Goal: Information Seeking & Learning: Learn about a topic

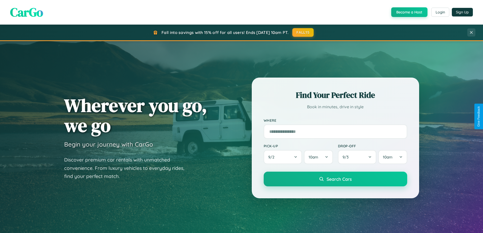
scroll to position [219, 0]
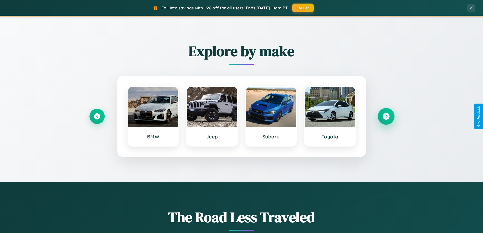
click at [386, 116] on icon at bounding box center [386, 116] width 7 height 7
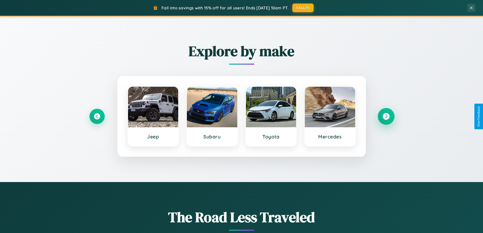
click at [386, 116] on icon at bounding box center [386, 116] width 7 height 7
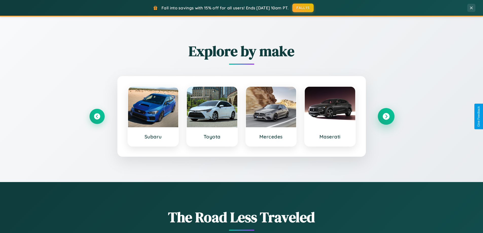
click at [386, 116] on icon at bounding box center [386, 116] width 7 height 7
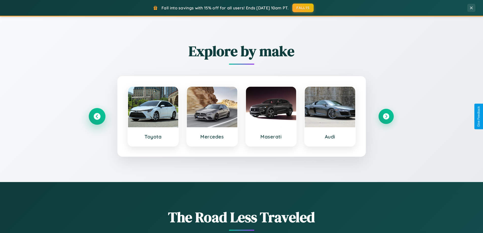
click at [97, 116] on icon at bounding box center [97, 116] width 7 height 7
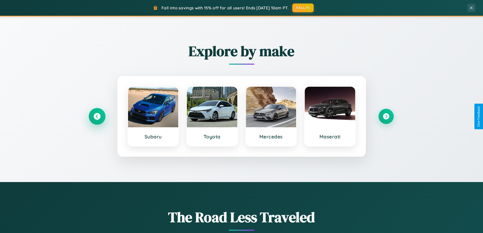
click at [97, 116] on icon at bounding box center [97, 116] width 7 height 7
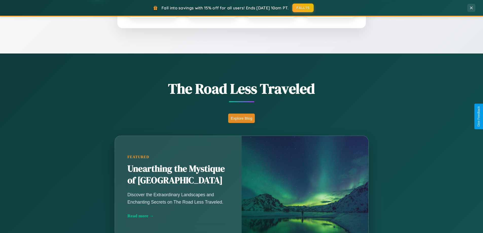
scroll to position [976, 0]
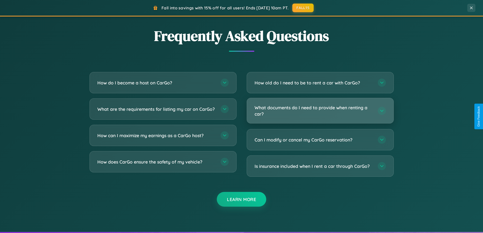
click at [320, 111] on h3 "What documents do I need to provide when renting a car?" at bounding box center [314, 110] width 118 height 12
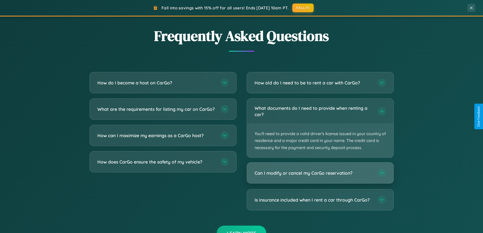
click at [320, 173] on h3 "Can I modify or cancel my CarGo reservation?" at bounding box center [314, 173] width 118 height 6
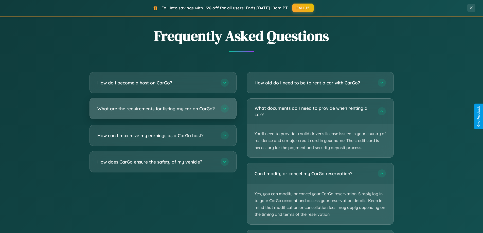
click at [163, 111] on h3 "What are the requirements for listing my car on CarGo?" at bounding box center [156, 108] width 118 height 6
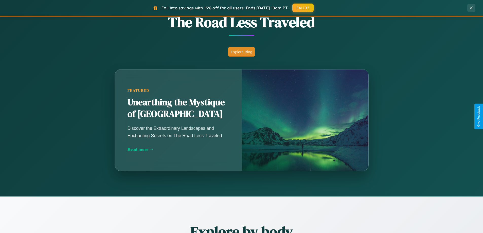
scroll to position [349, 0]
